Goal: Contribute content: Contribute content

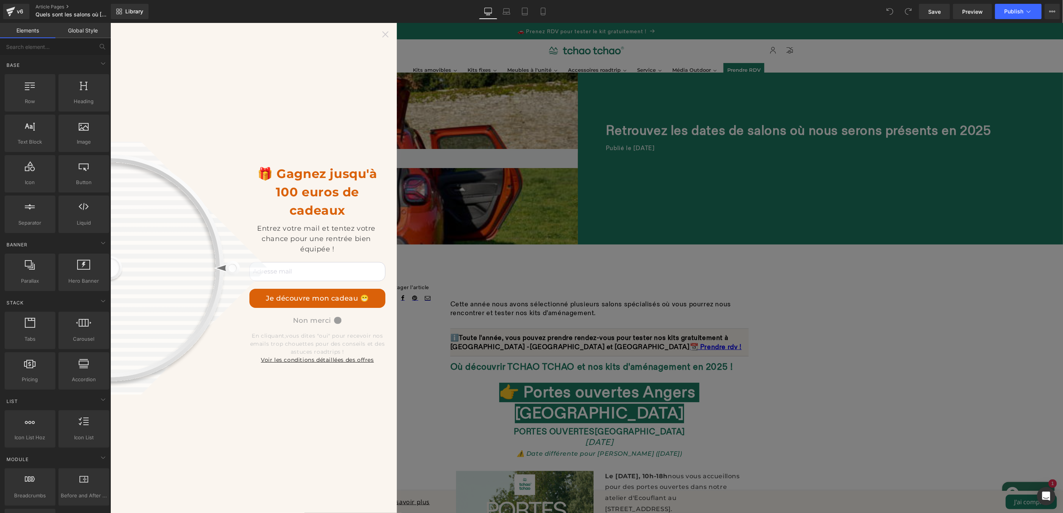
click at [387, 35] on icon at bounding box center [385, 34] width 6 height 6
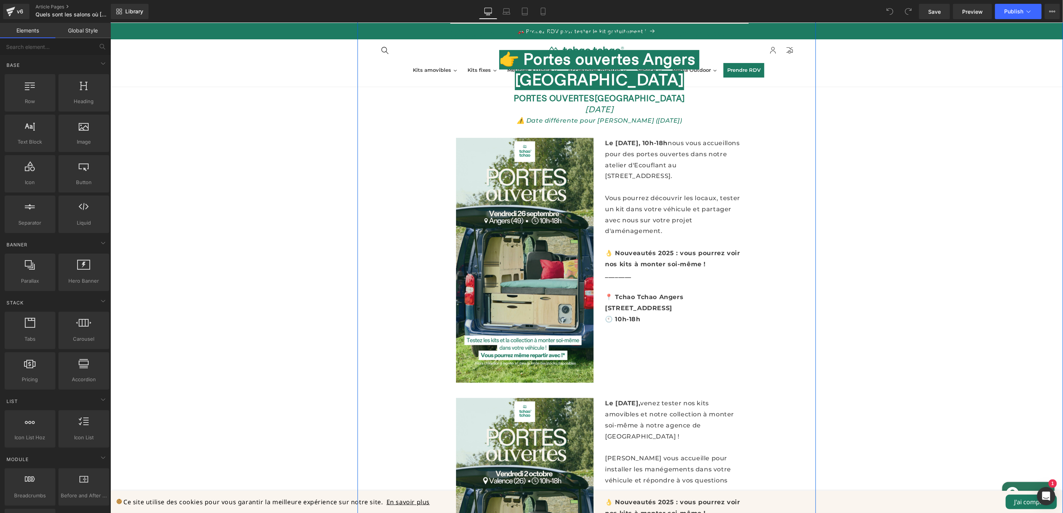
scroll to position [357, 0]
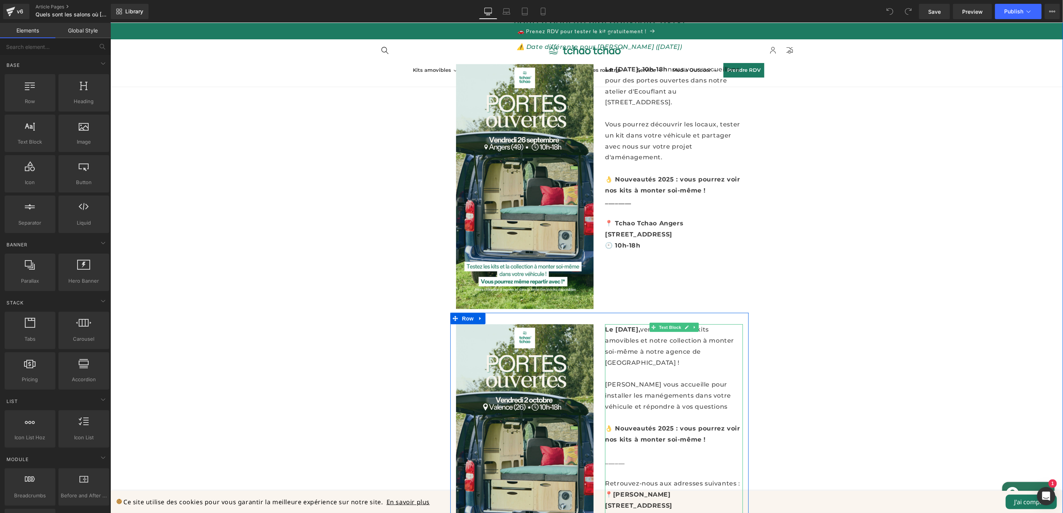
click at [649, 323] on span at bounding box center [653, 327] width 8 height 9
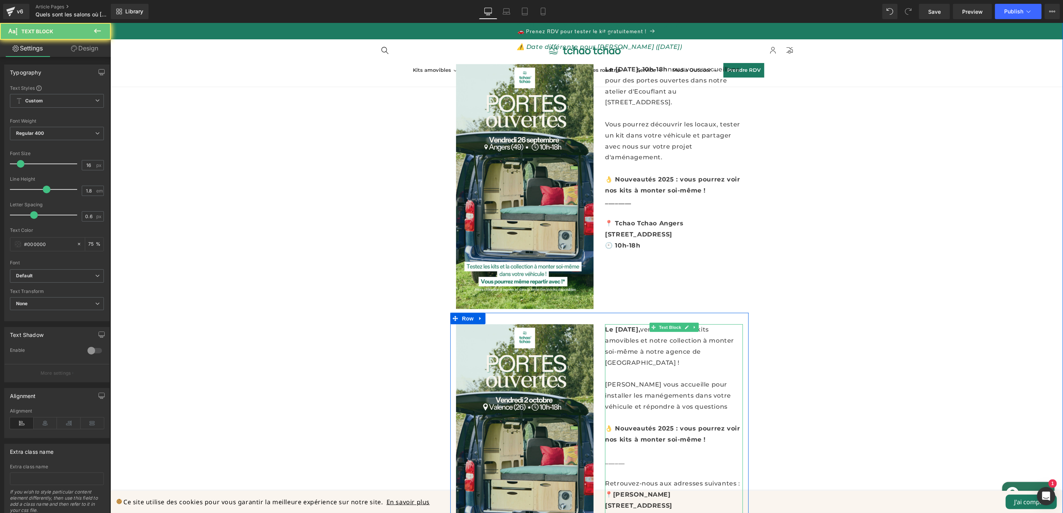
click at [640, 326] on strong "Le [DATE]," at bounding box center [622, 329] width 35 height 7
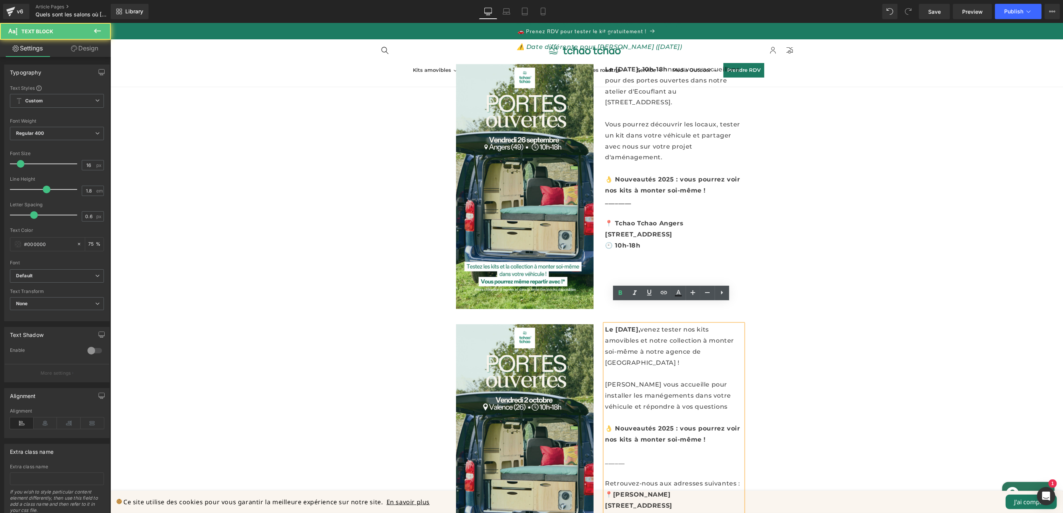
click at [640, 326] on strong "Le [DATE]," at bounding box center [622, 329] width 35 height 7
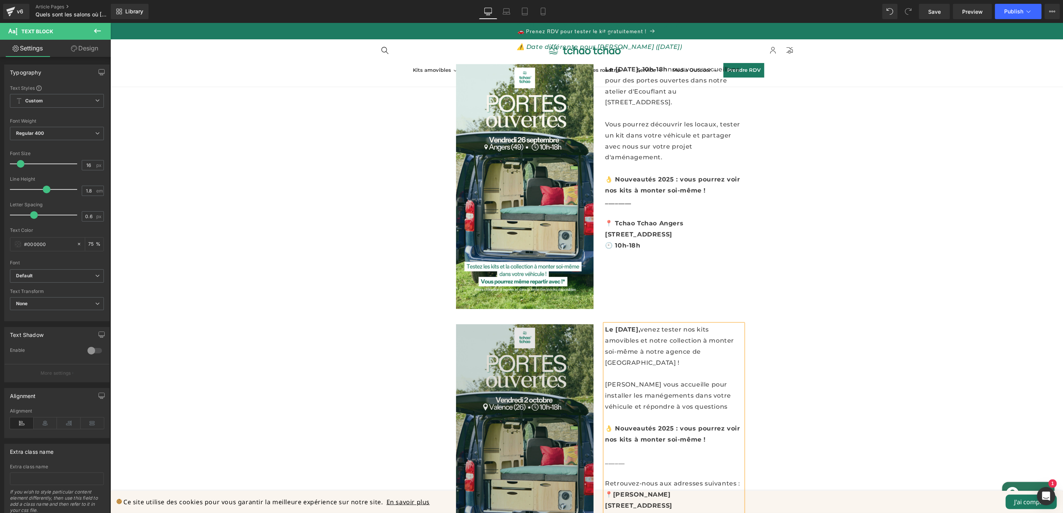
click at [537, 404] on img at bounding box center [525, 446] width 138 height 245
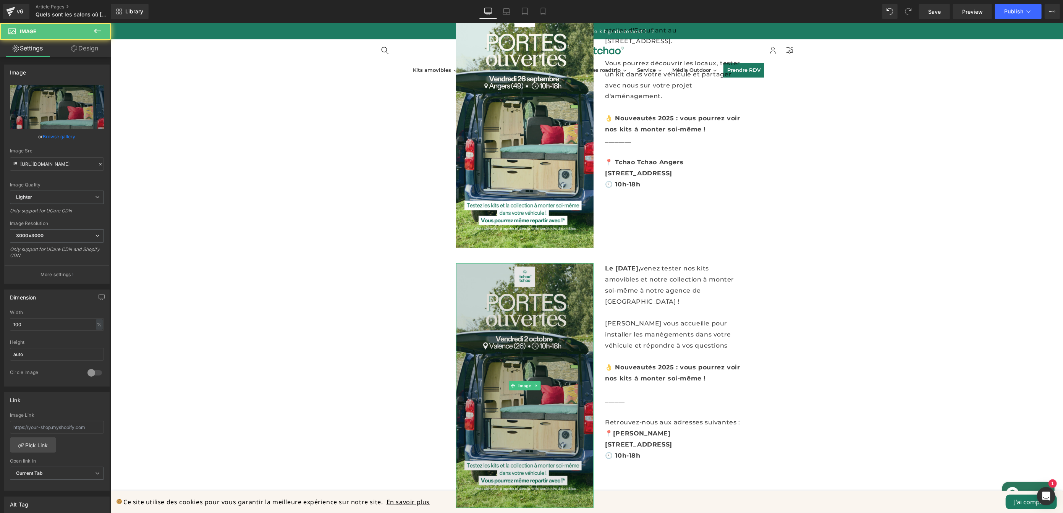
scroll to position [419, 0]
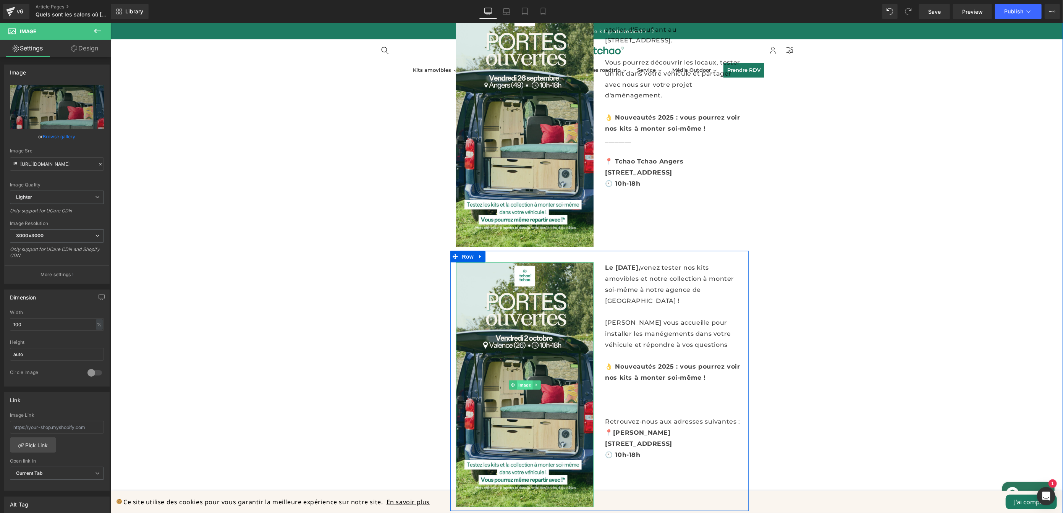
click at [523, 360] on div "Image" at bounding box center [525, 384] width 138 height 245
click at [66, 137] on link "Browse gallery" at bounding box center [59, 136] width 32 height 13
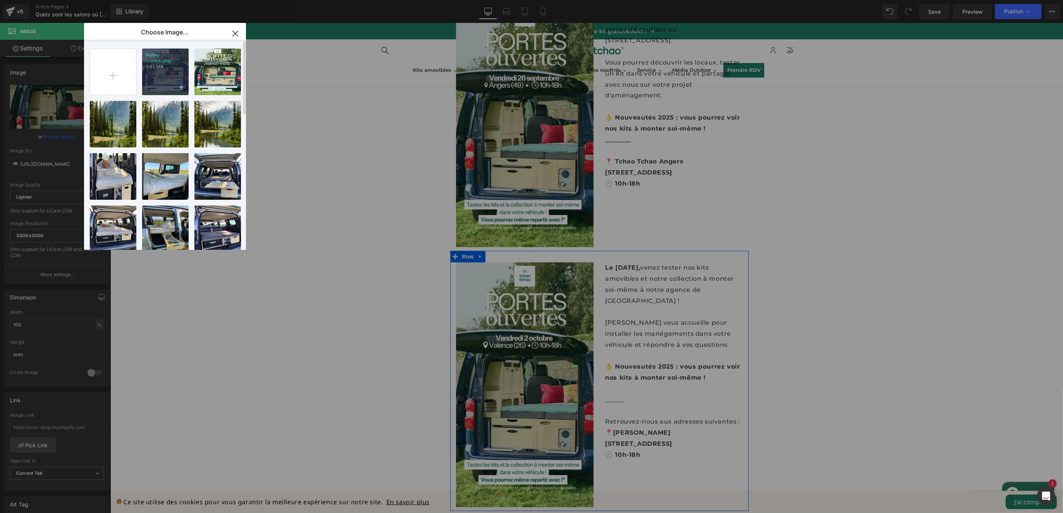
click at [167, 74] on div "Portes ...ence.png 2.52 MB" at bounding box center [165, 72] width 47 height 47
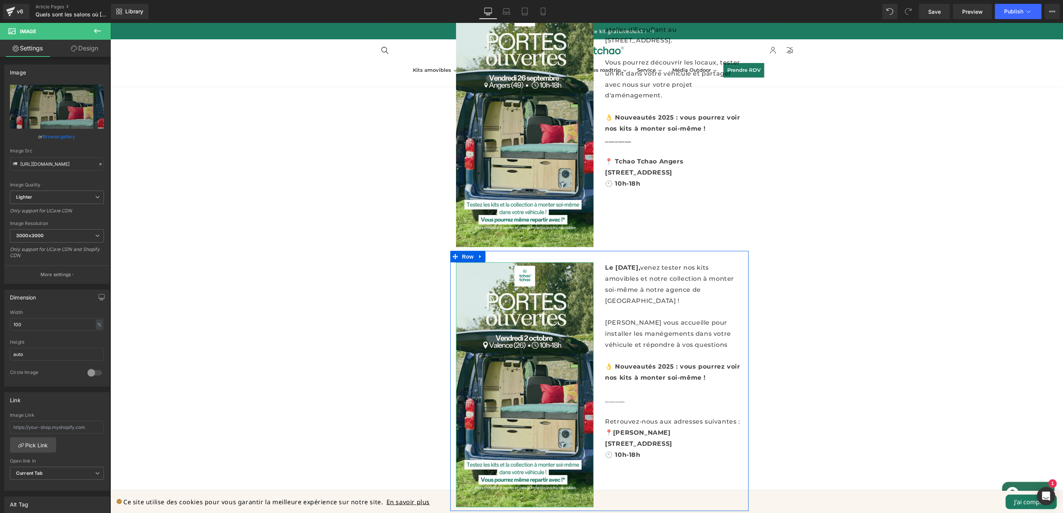
click at [65, 135] on link "Browse gallery" at bounding box center [59, 136] width 32 height 13
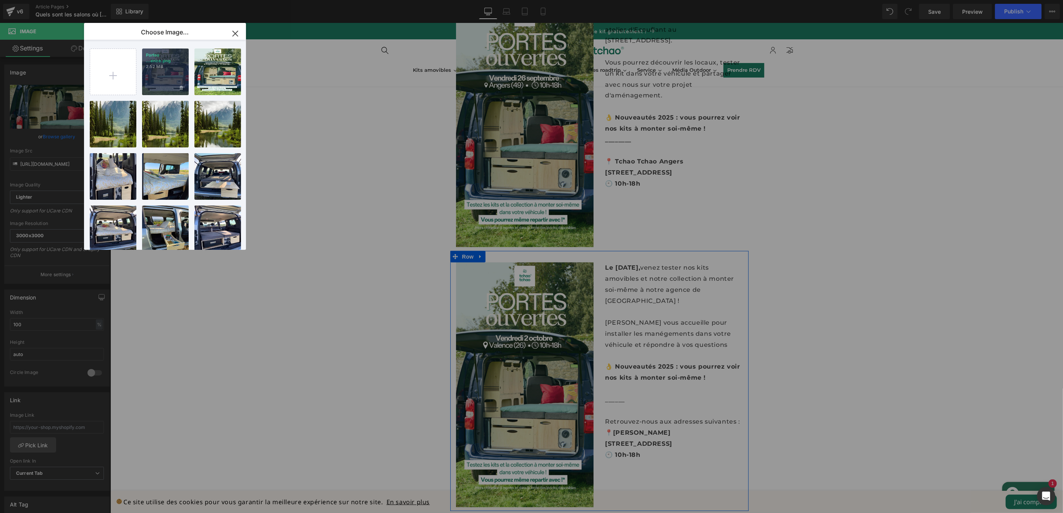
click at [167, 70] on div "Portes ...ence.png 2.52 MB" at bounding box center [165, 72] width 47 height 47
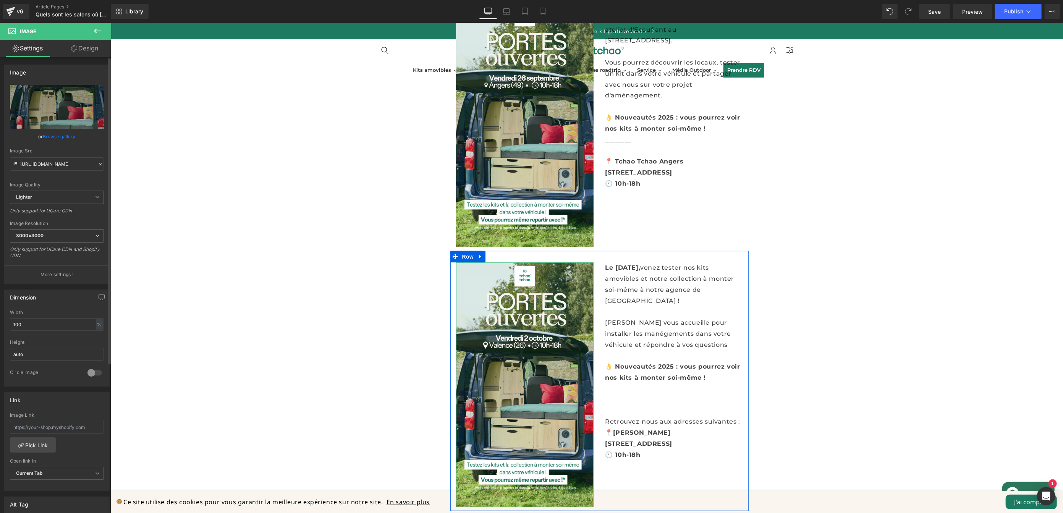
click at [55, 135] on link "Browse gallery" at bounding box center [59, 136] width 32 height 13
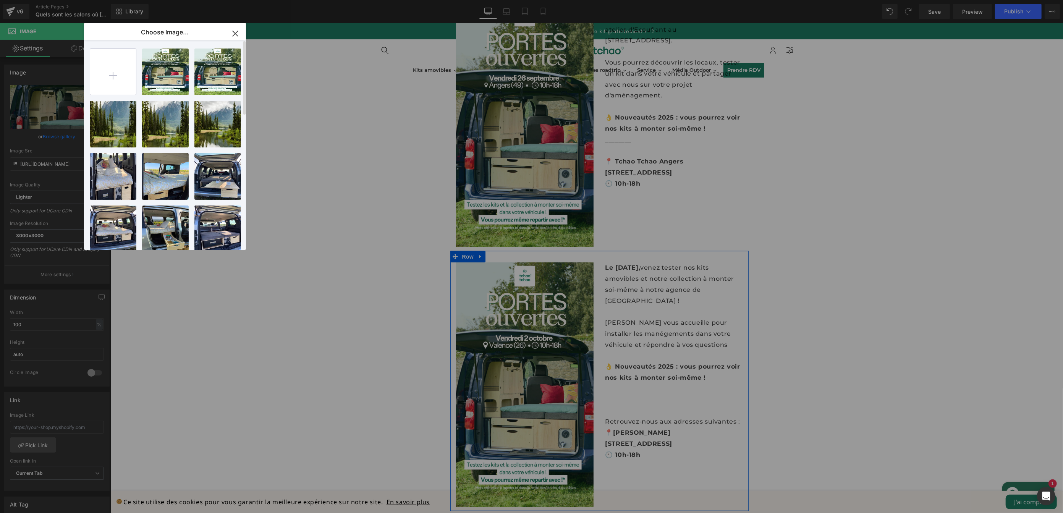
click at [120, 65] on input "file" at bounding box center [113, 72] width 46 height 46
type input "C:\fakepath\Portes ouvertes [GEOGRAPHIC_DATA] .png"
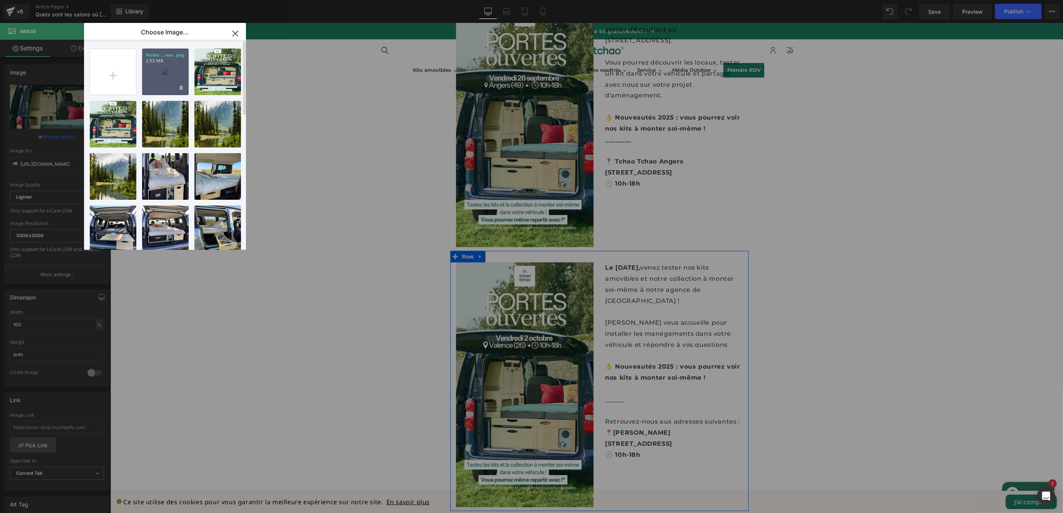
click at [161, 81] on div "Portes ...nce .png 2.52 MB" at bounding box center [165, 72] width 47 height 47
type input "[URL][DOMAIN_NAME]"
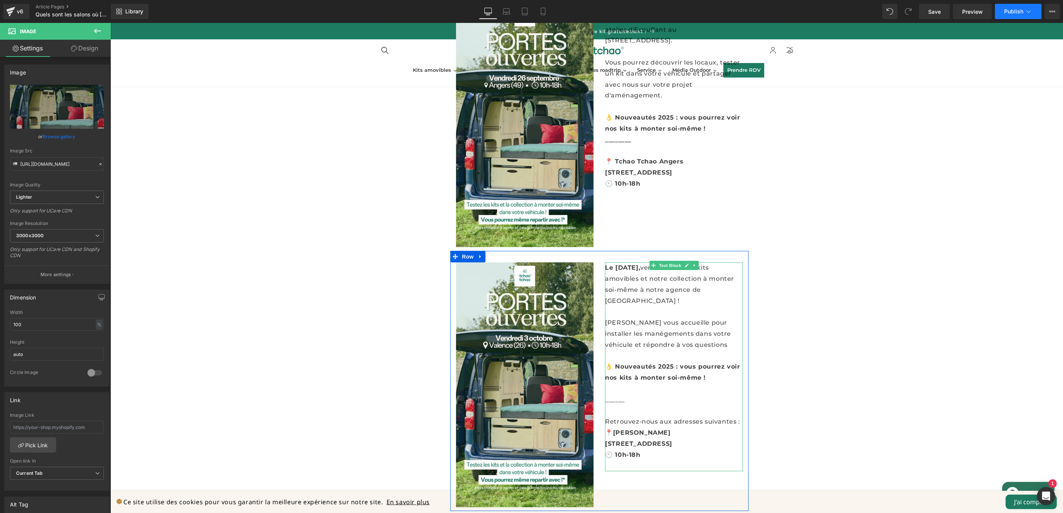
click at [1017, 11] on span "Publish" at bounding box center [1013, 11] width 19 height 6
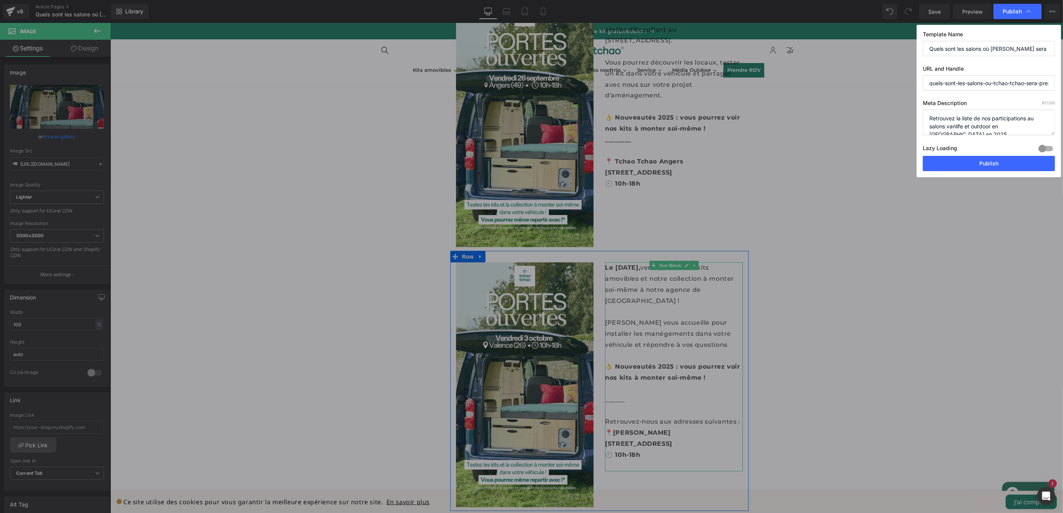
click at [981, 172] on div "Template Name Quels sont les salons où TCHAO TCHAO sera présent en 2025 ? URL a…" at bounding box center [989, 101] width 144 height 152
click at [981, 163] on button "Publish" at bounding box center [989, 163] width 132 height 15
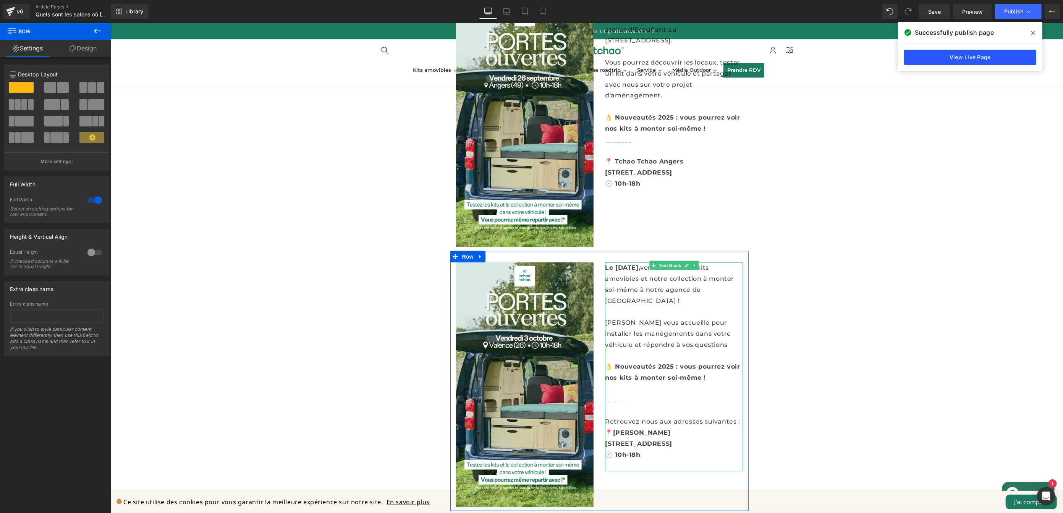
click at [989, 56] on link "View Live Page" at bounding box center [970, 57] width 132 height 15
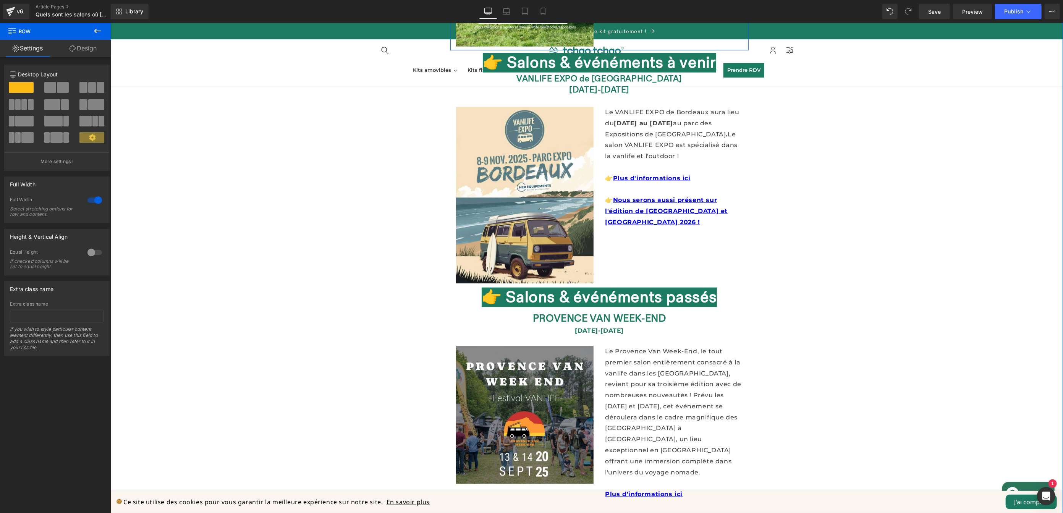
scroll to position [818, 0]
